Goal: Task Accomplishment & Management: Manage account settings

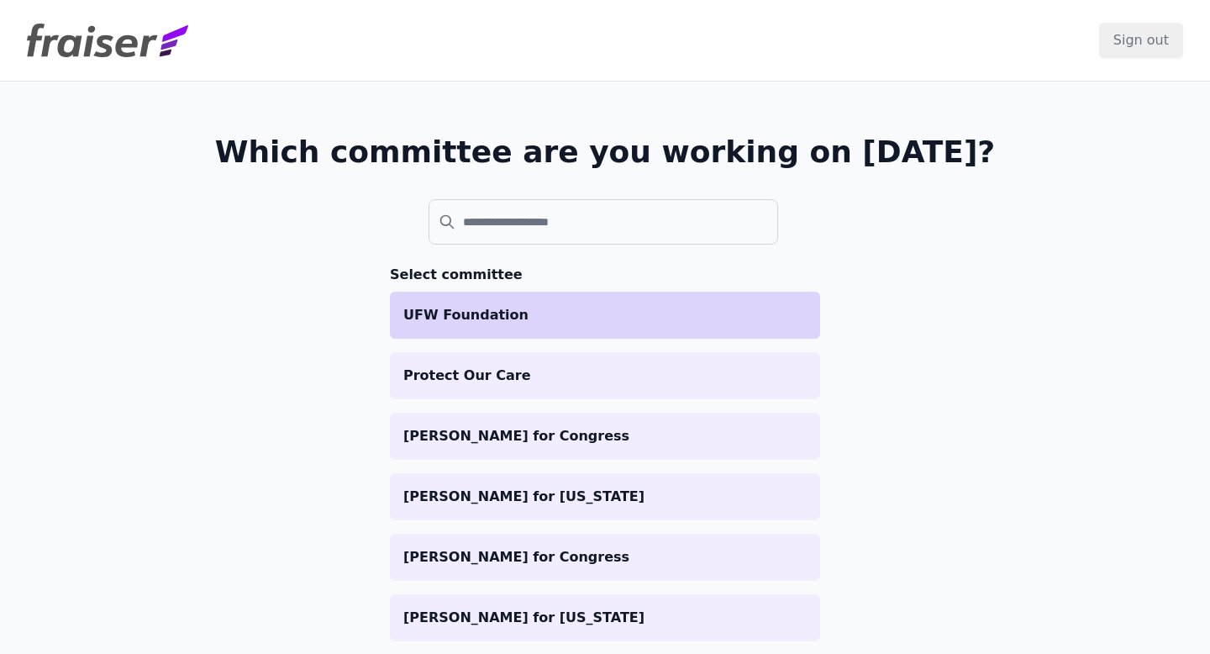
click at [476, 323] on p "UFW Foundation" at bounding box center [604, 315] width 403 height 20
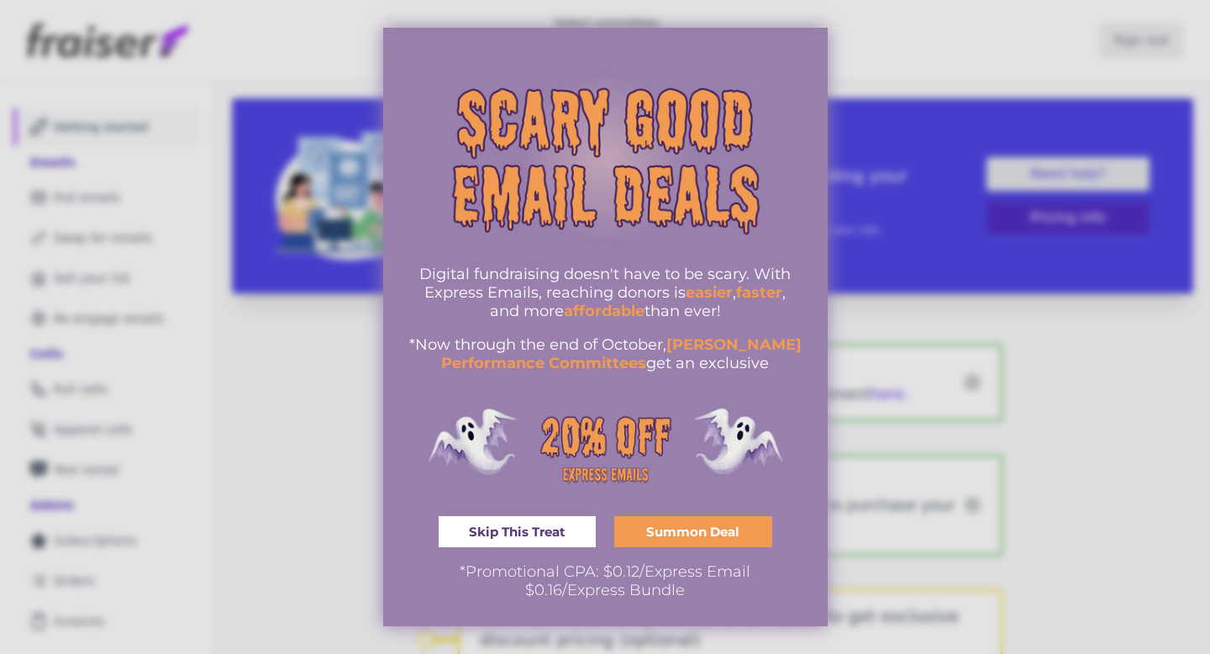
click at [530, 527] on span "Skip This Treat" at bounding box center [517, 531] width 97 height 13
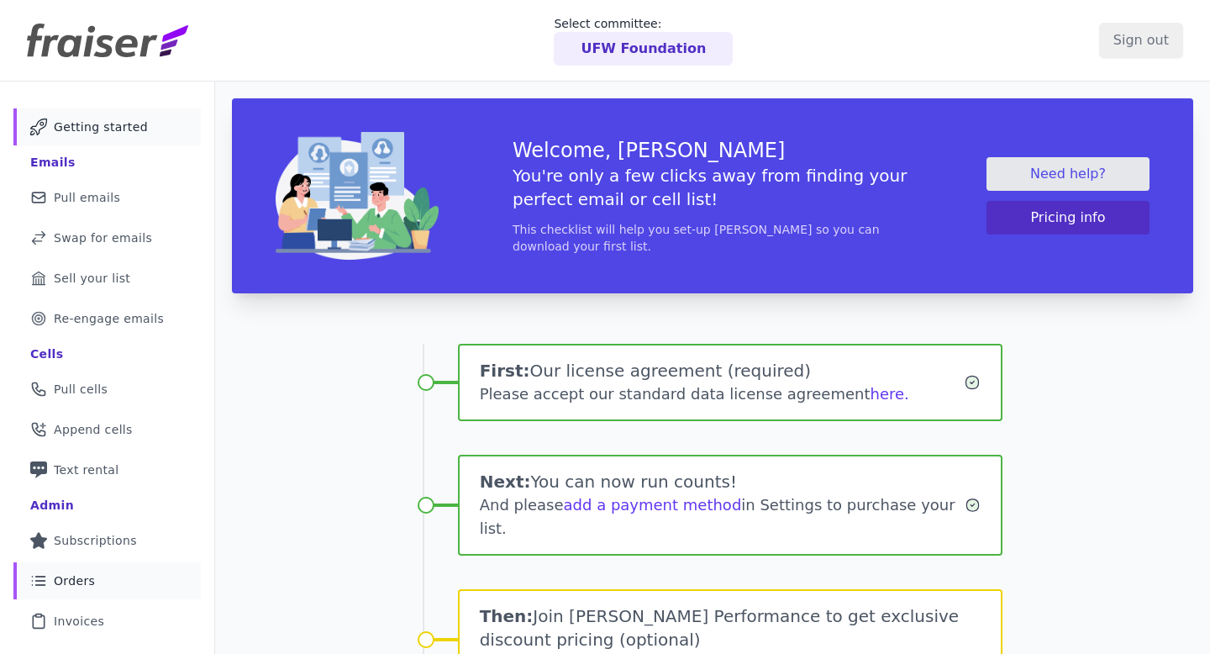
click at [75, 584] on span "Orders" at bounding box center [74, 580] width 41 height 17
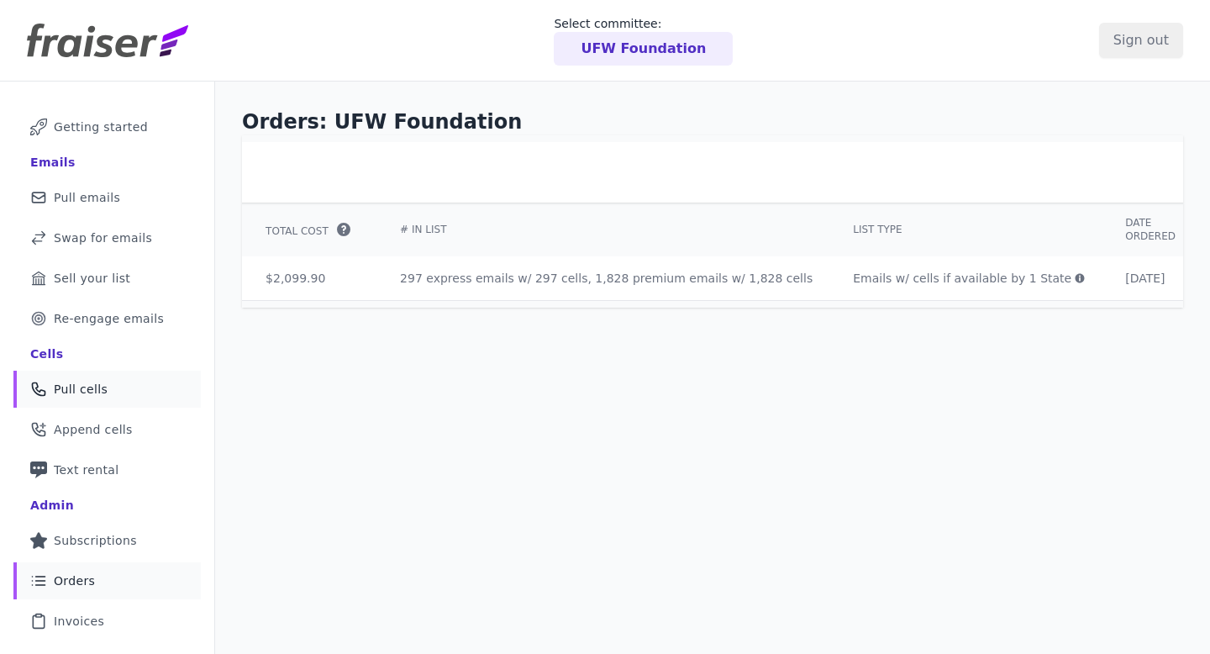
scroll to position [107, 0]
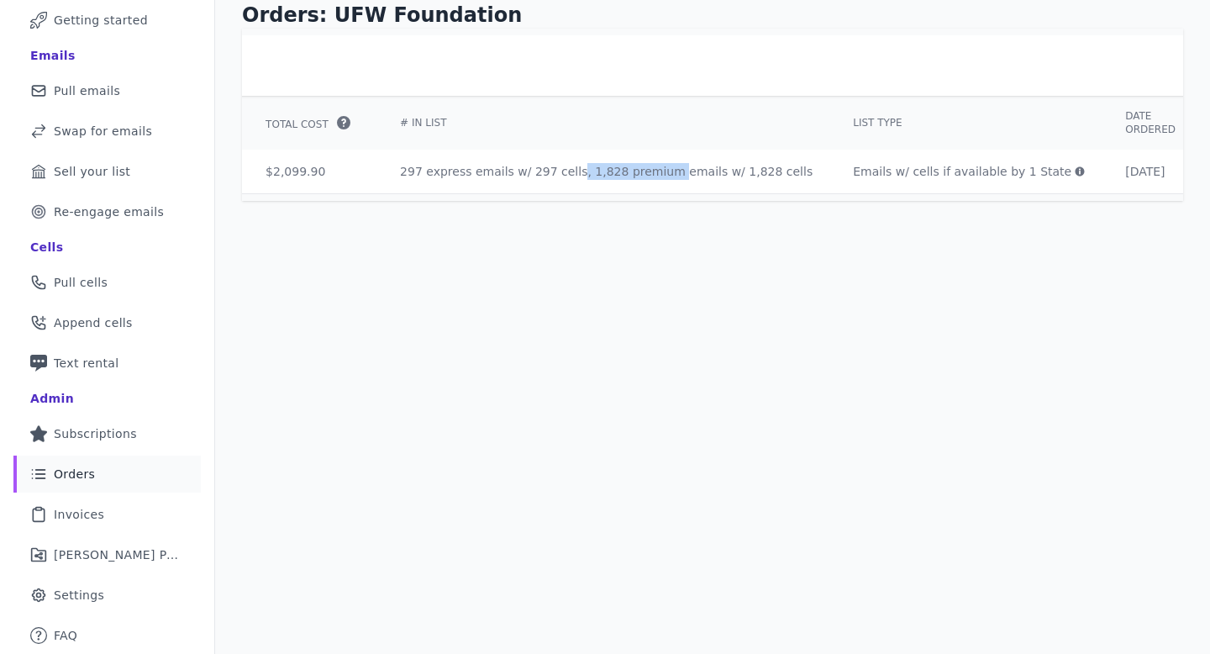
drag, startPoint x: 538, startPoint y: 171, endPoint x: 453, endPoint y: 172, distance: 84.9
click at [453, 172] on td "297 express emails w/ 297 cells, 1,828 premium emails w/ 1,828 cells" at bounding box center [606, 172] width 453 height 44
copy td "297 cells, 1,828"
click at [110, 590] on link "Gear Icon Outline of a gear Settings" at bounding box center [106, 594] width 187 height 37
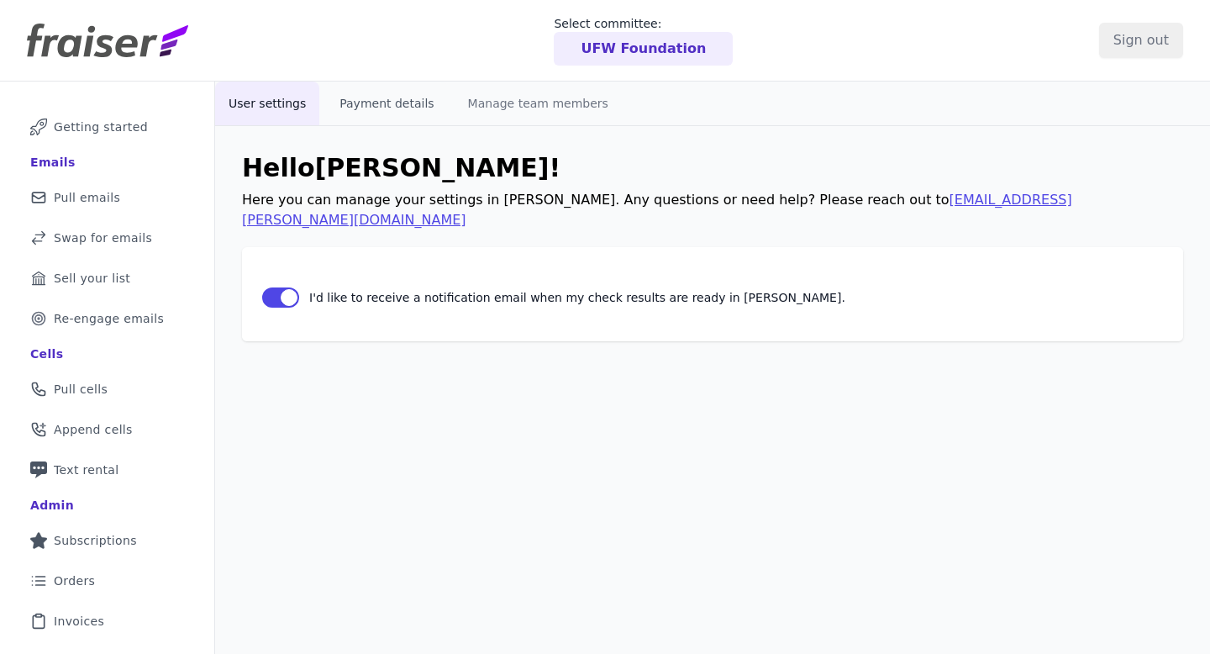
click at [408, 105] on button "Payment details" at bounding box center [386, 104] width 121 height 44
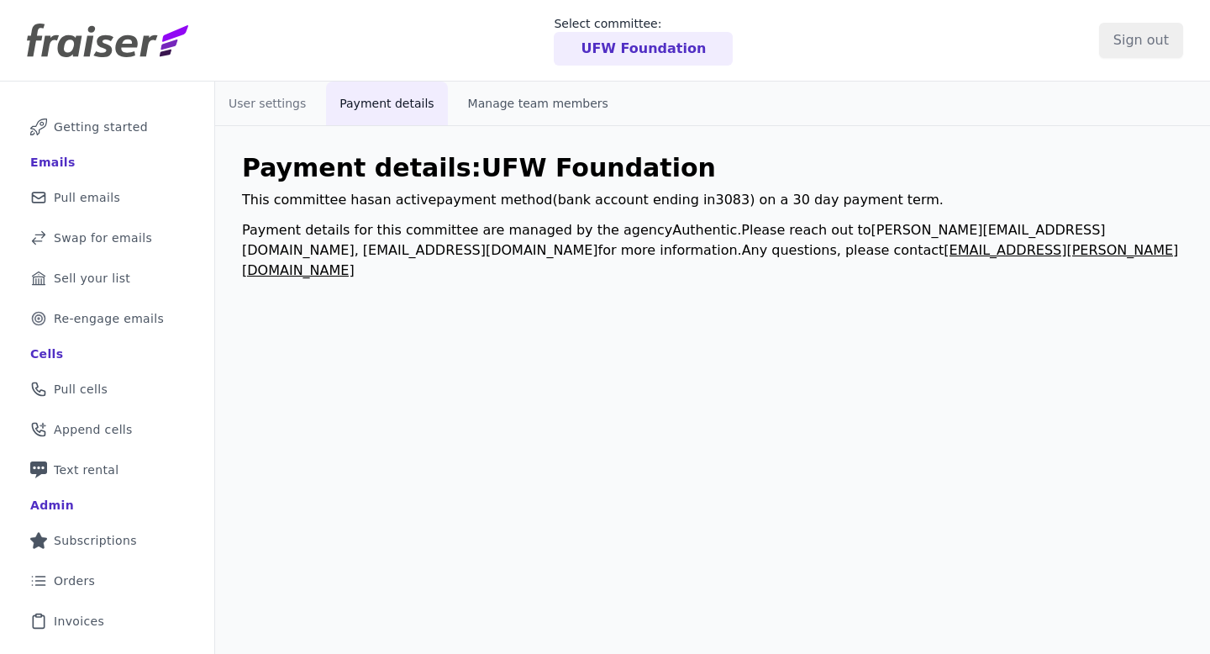
click at [519, 102] on button "Manage team members" at bounding box center [538, 104] width 167 height 44
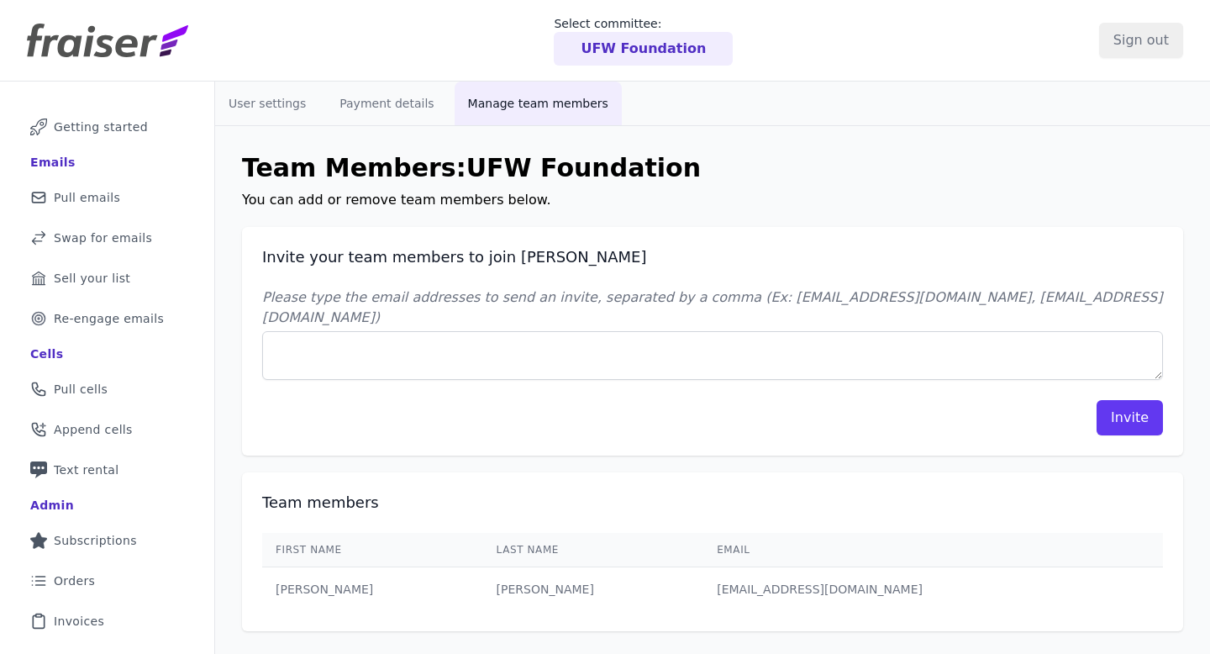
click at [538, 400] on div "Invite" at bounding box center [712, 417] width 901 height 35
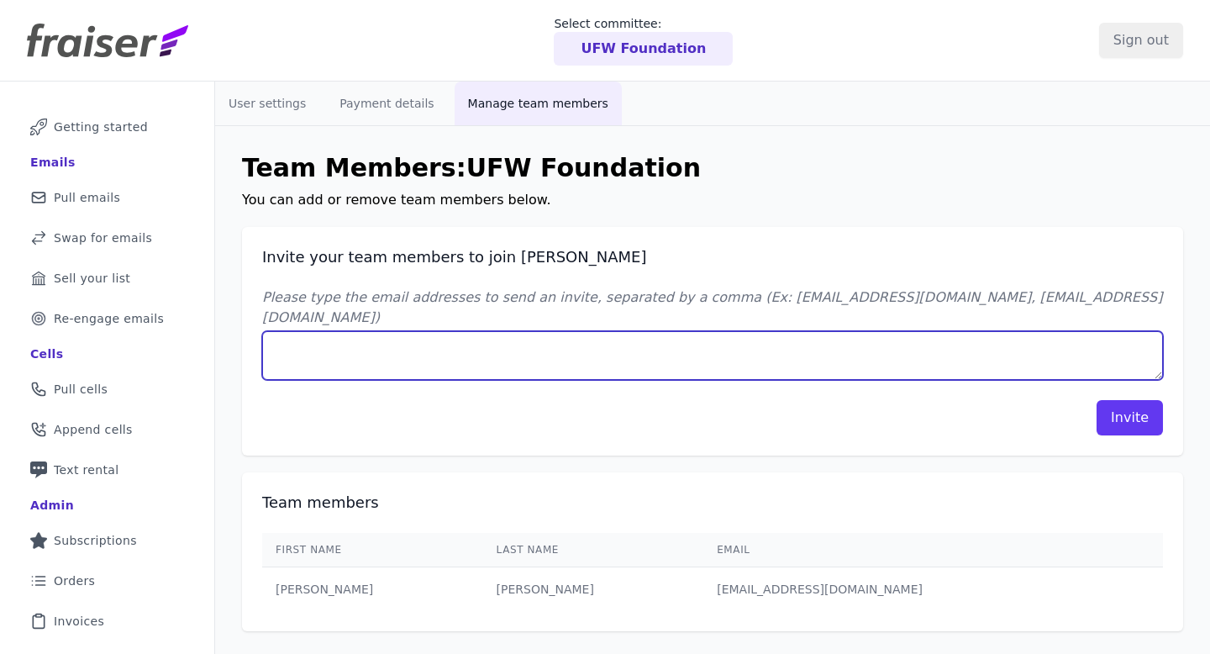
click at [967, 342] on textarea "Please type the email addresses to send an invite, separated by a comma (Ex: jo…" at bounding box center [712, 355] width 901 height 49
paste textarea "mrivetty@authentic.org"
type textarea "mrivetty@authentic.org"
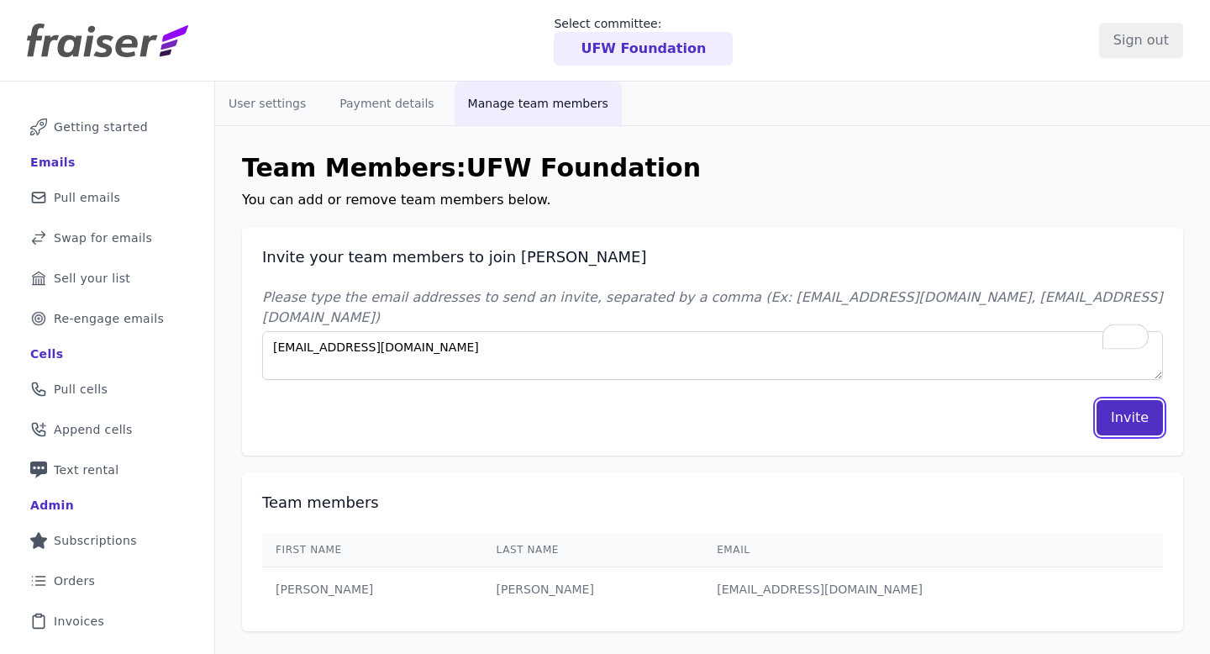
click at [1145, 408] on button "Invite" at bounding box center [1130, 417] width 66 height 35
